Goal: Register for event/course

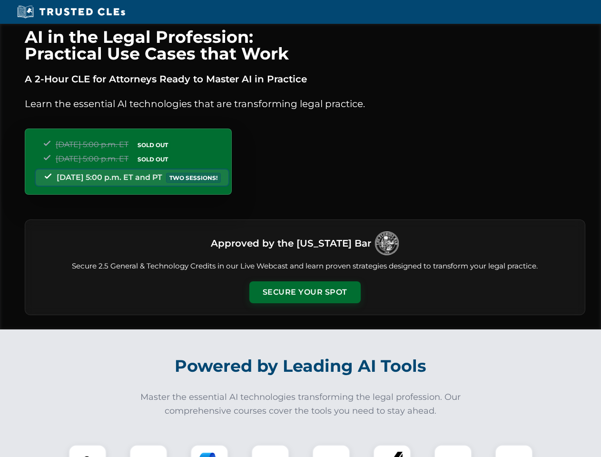
click at [305, 292] on button "Secure Your Spot" at bounding box center [304, 292] width 111 height 22
click at [88, 451] on img at bounding box center [88, 464] width 28 height 28
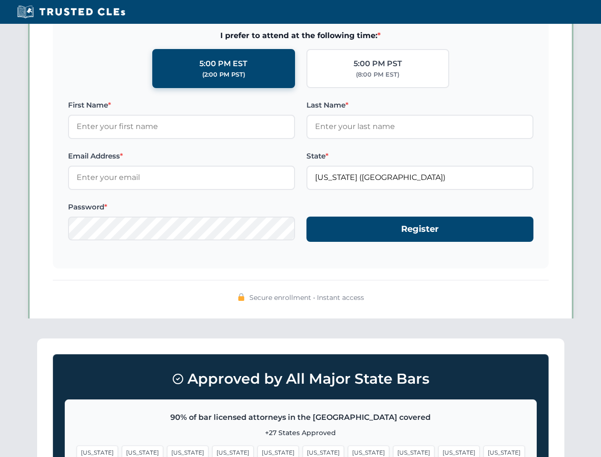
click at [348, 451] on span "[US_STATE]" at bounding box center [368, 452] width 41 height 14
click at [438, 451] on span "[US_STATE]" at bounding box center [458, 452] width 41 height 14
